Goal: Navigation & Orientation: Find specific page/section

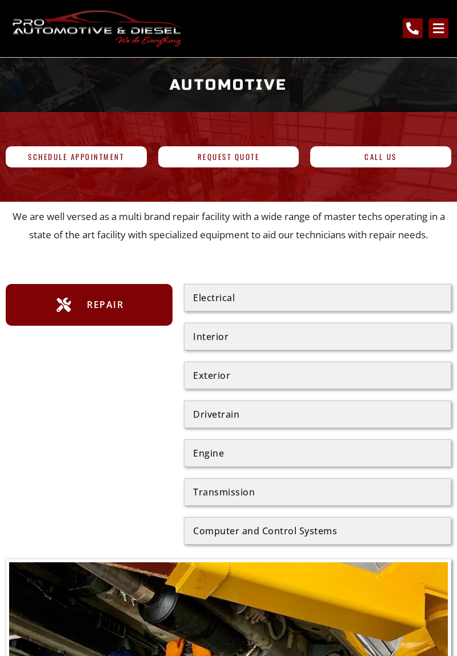
click at [384, 299] on div "Electrical" at bounding box center [317, 297] width 249 height 9
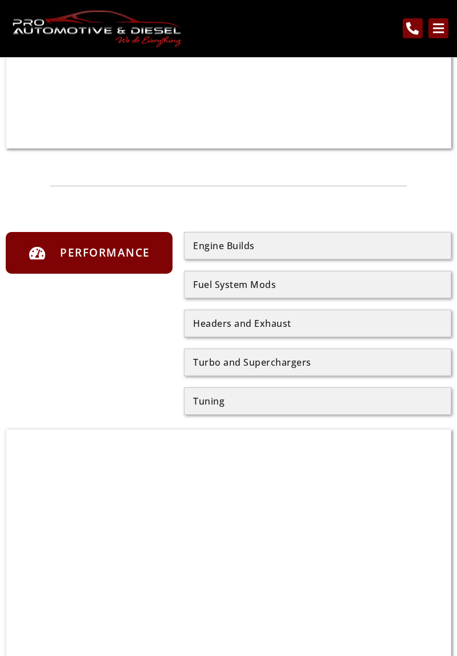
scroll to position [1535, 0]
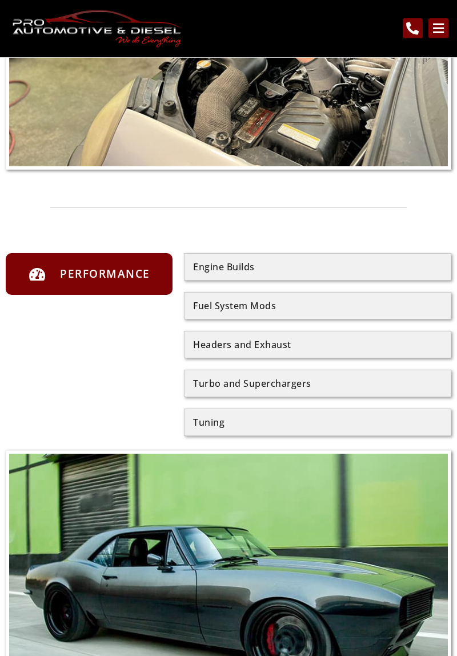
click at [421, 365] on div "Engine Builds Fuel System Mods Headers and Exhaust Turbo and Superchargers Tuni…" at bounding box center [317, 344] width 267 height 183
click at [374, 425] on div "Tuning" at bounding box center [317, 422] width 249 height 9
click at [222, 422] on div "Tuning" at bounding box center [317, 422] width 249 height 9
click at [227, 426] on div "Tuning" at bounding box center [317, 422] width 249 height 9
click at [142, 276] on span "Performance" at bounding box center [103, 273] width 93 height 18
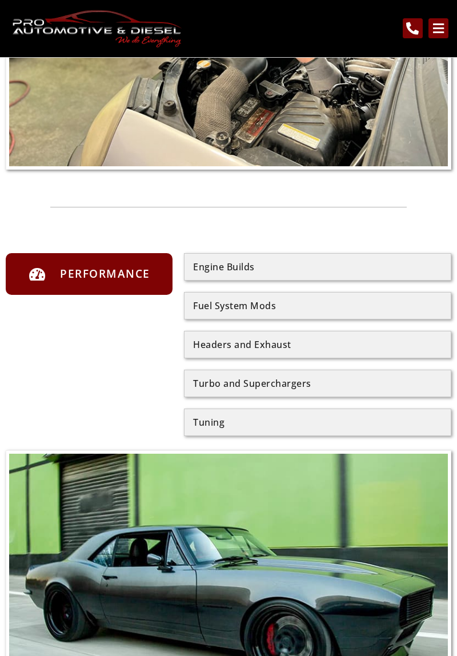
click at [279, 264] on div "Engine Builds" at bounding box center [317, 266] width 249 height 9
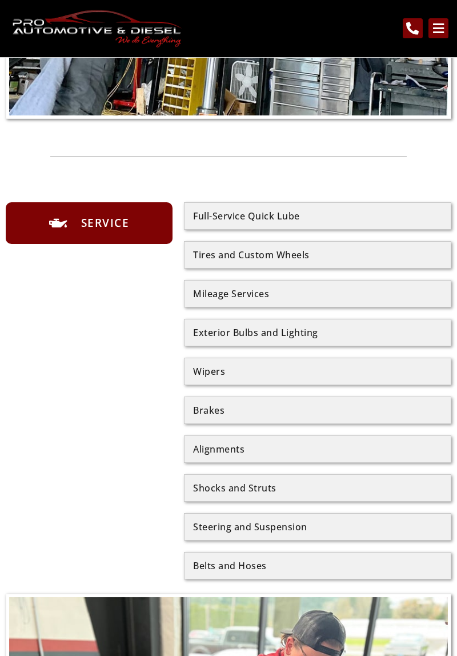
scroll to position [770, 0]
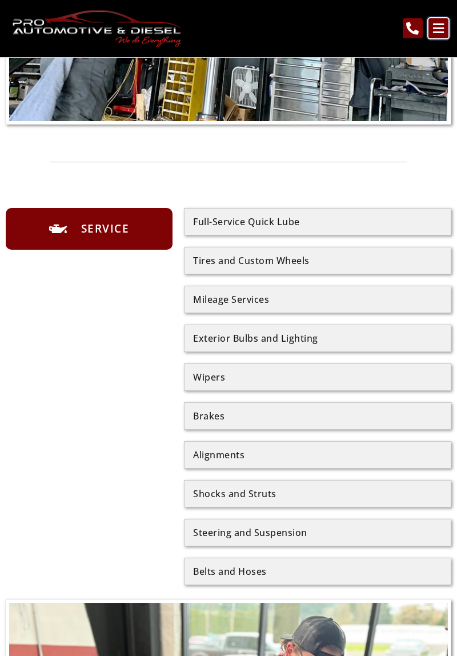
click at [439, 34] on icon "main navigation menu" at bounding box center [438, 28] width 13 height 13
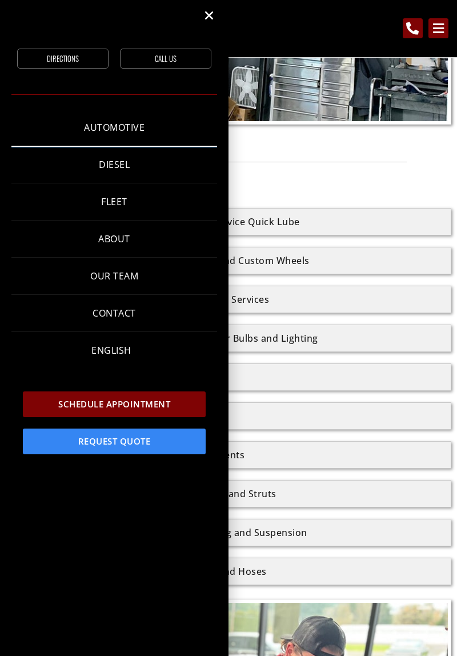
click at [107, 122] on link "Automotive" at bounding box center [114, 127] width 206 height 37
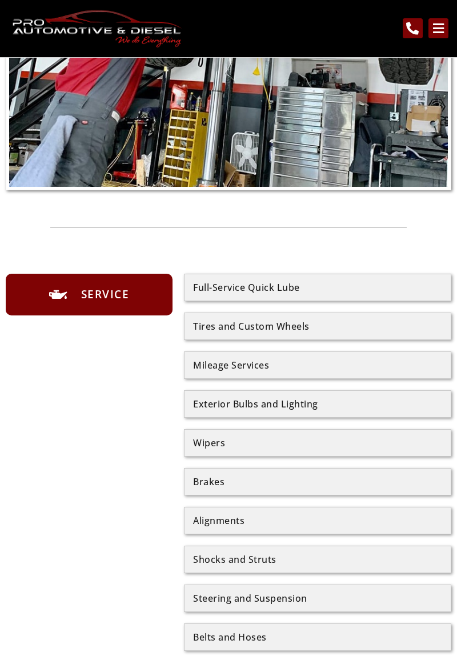
scroll to position [707, 0]
